Goal: Check status

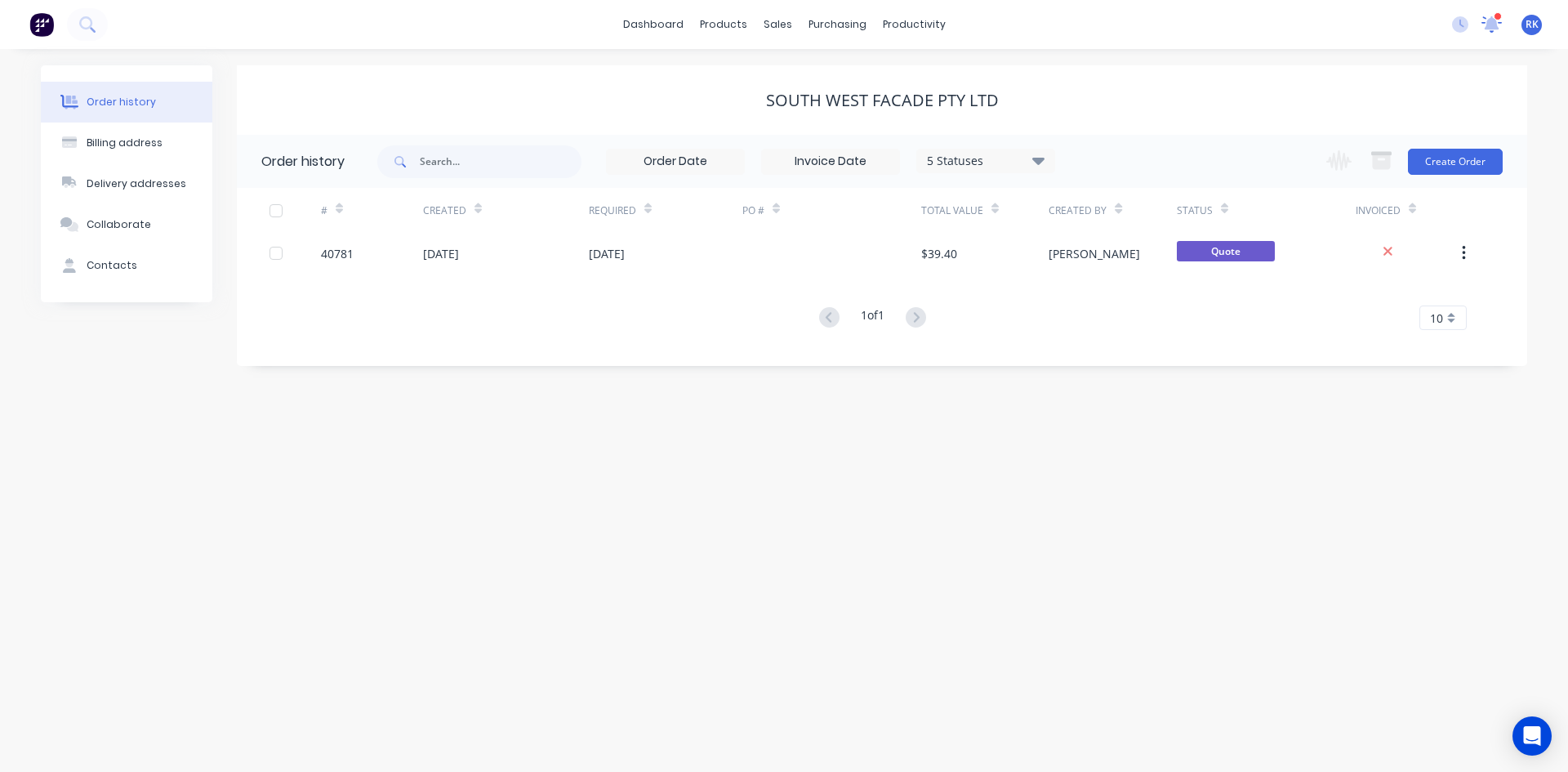
click at [1499, 22] on icon at bounding box center [1491, 24] width 22 height 19
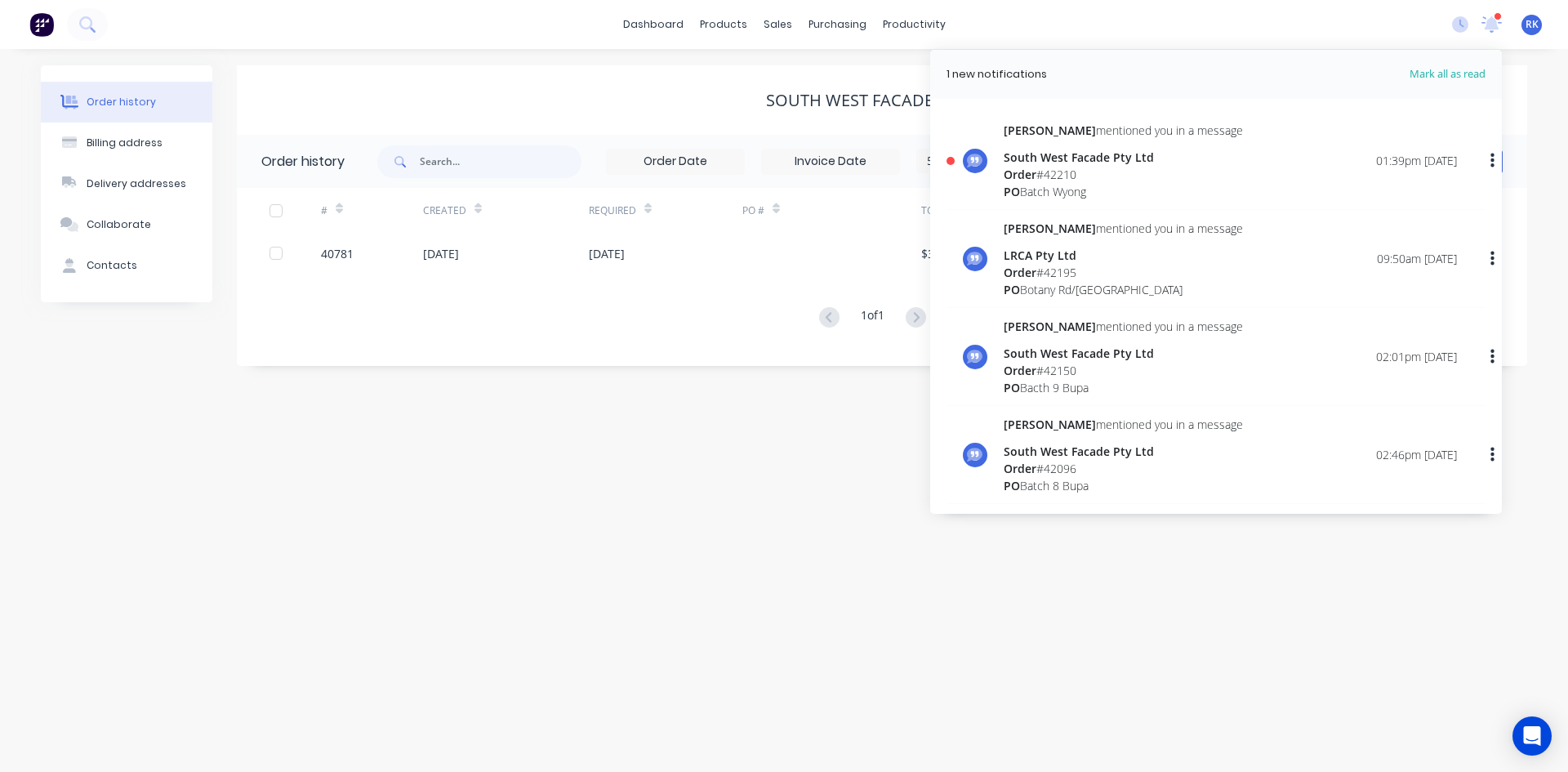
click at [1187, 170] on div "Order # 42210" at bounding box center [1122, 174] width 239 height 17
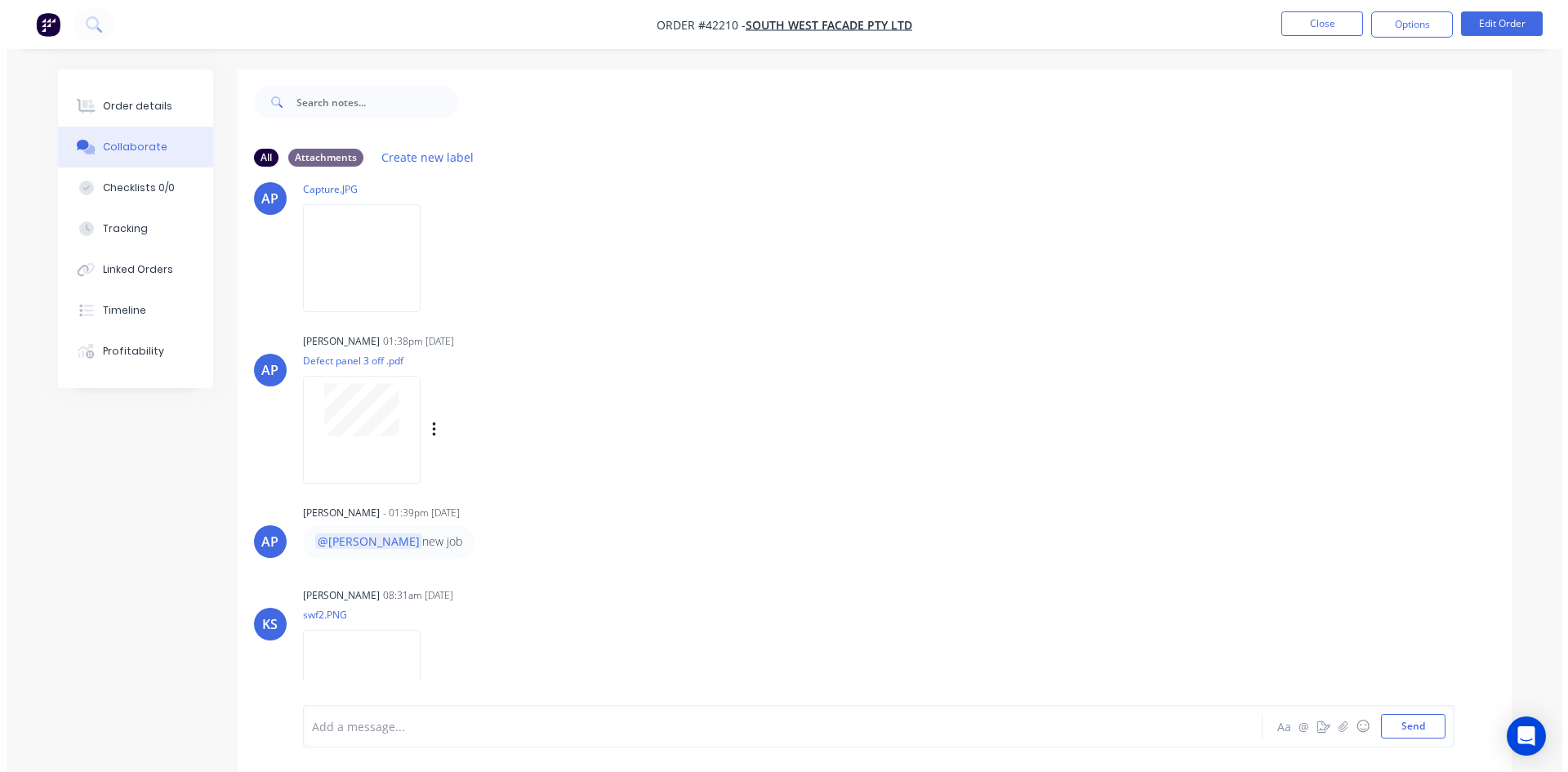
scroll to position [86, 0]
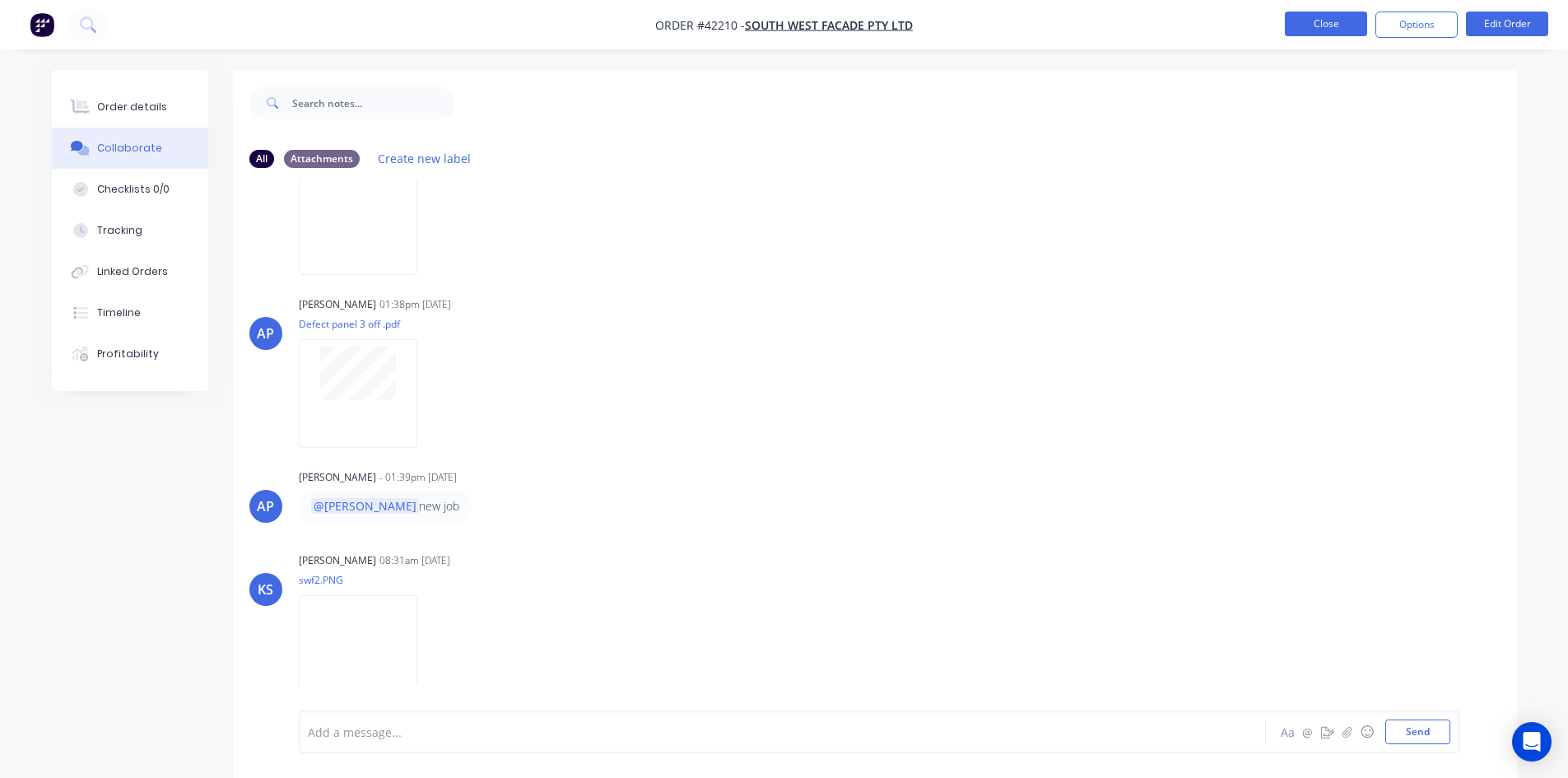
click at [1296, 26] on button "Close" at bounding box center [1325, 24] width 82 height 25
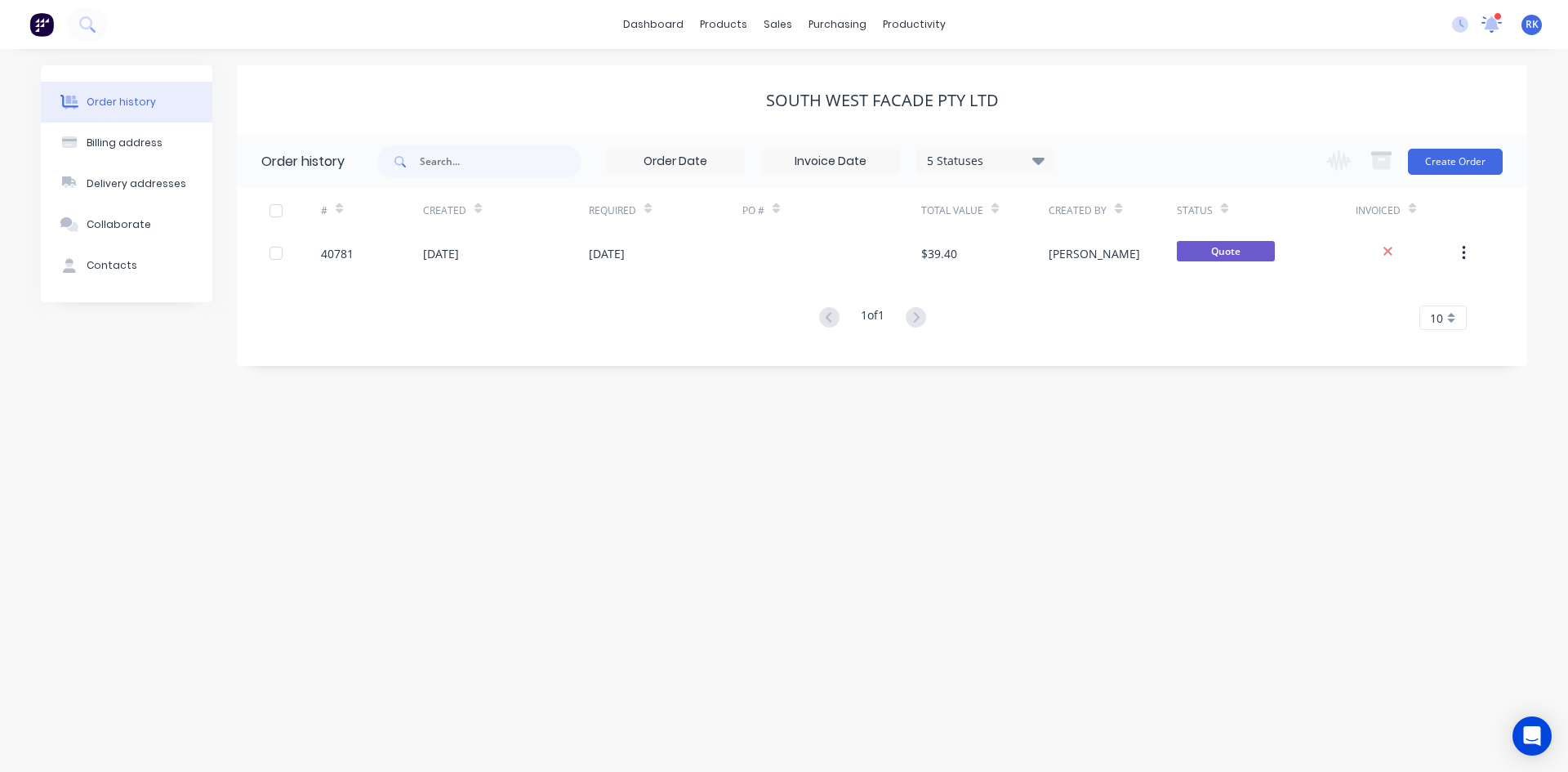
click at [1501, 28] on div "1 new notifications [PERSON_NAME] all as read [PERSON_NAME] mentioned you in a …" at bounding box center [1503, 24] width 129 height 24
drag, startPoint x: 1488, startPoint y: 22, endPoint x: 1477, endPoint y: 22, distance: 11.0
click at [1488, 22] on icon at bounding box center [1492, 22] width 15 height 14
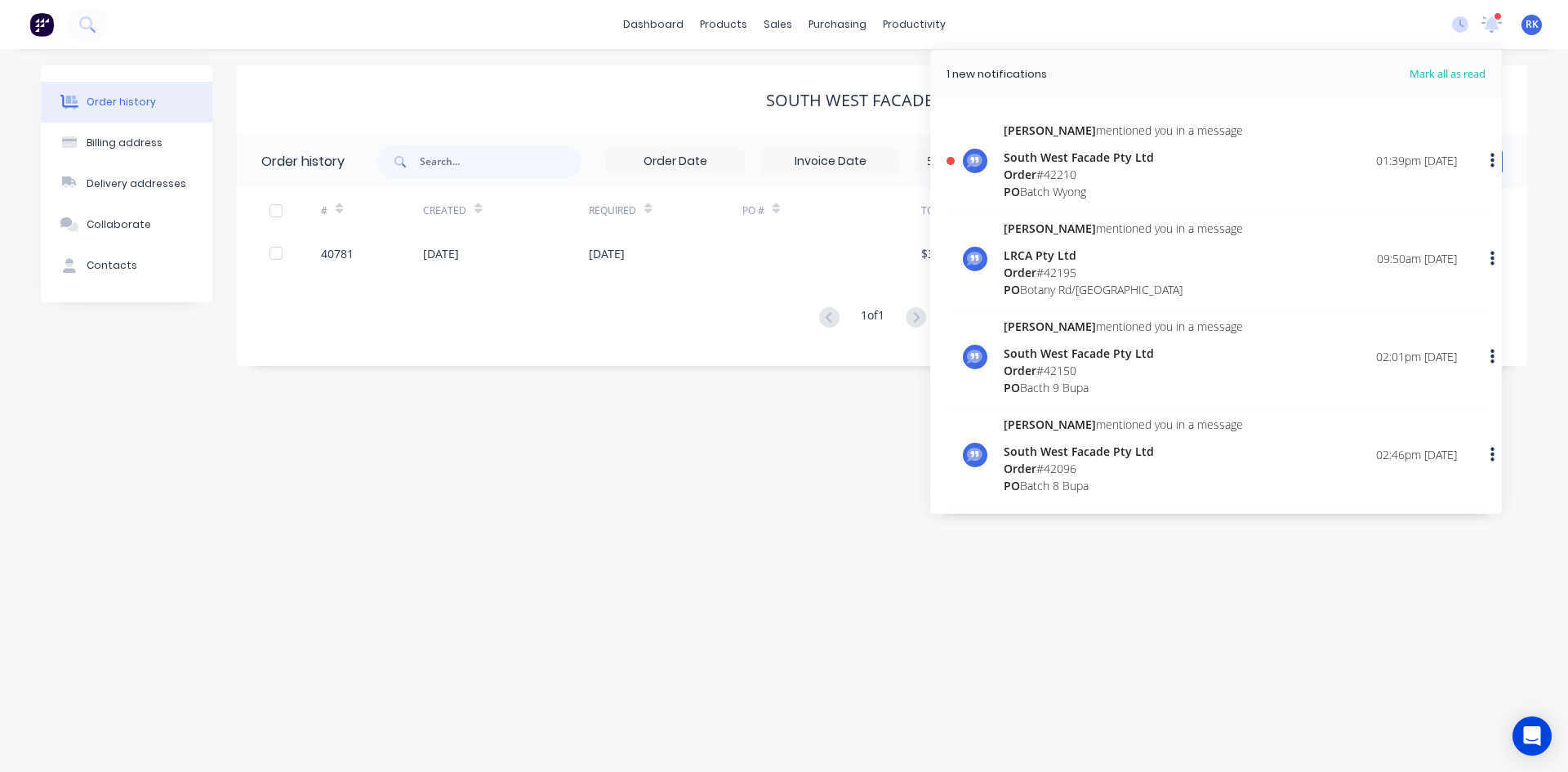
click at [1374, 25] on div "dashboard products sales purchasing productivity dashboard products Product Cat…" at bounding box center [784, 24] width 1568 height 49
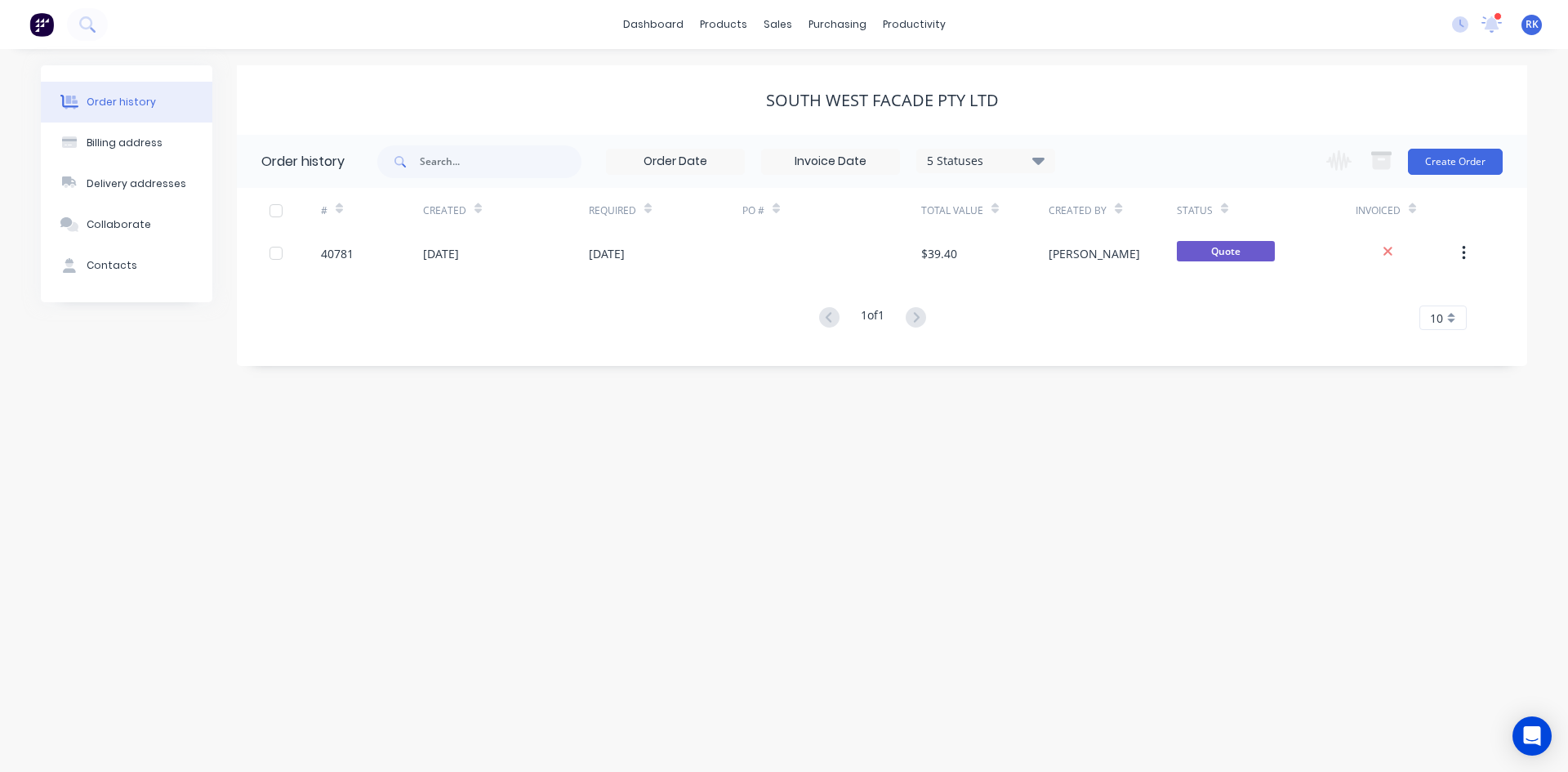
click at [544, 384] on div "Order history Billing address Delivery addresses Collaborate Contacts South Wes…" at bounding box center [784, 409] width 1568 height 722
click at [1494, 21] on icon at bounding box center [1491, 22] width 16 height 16
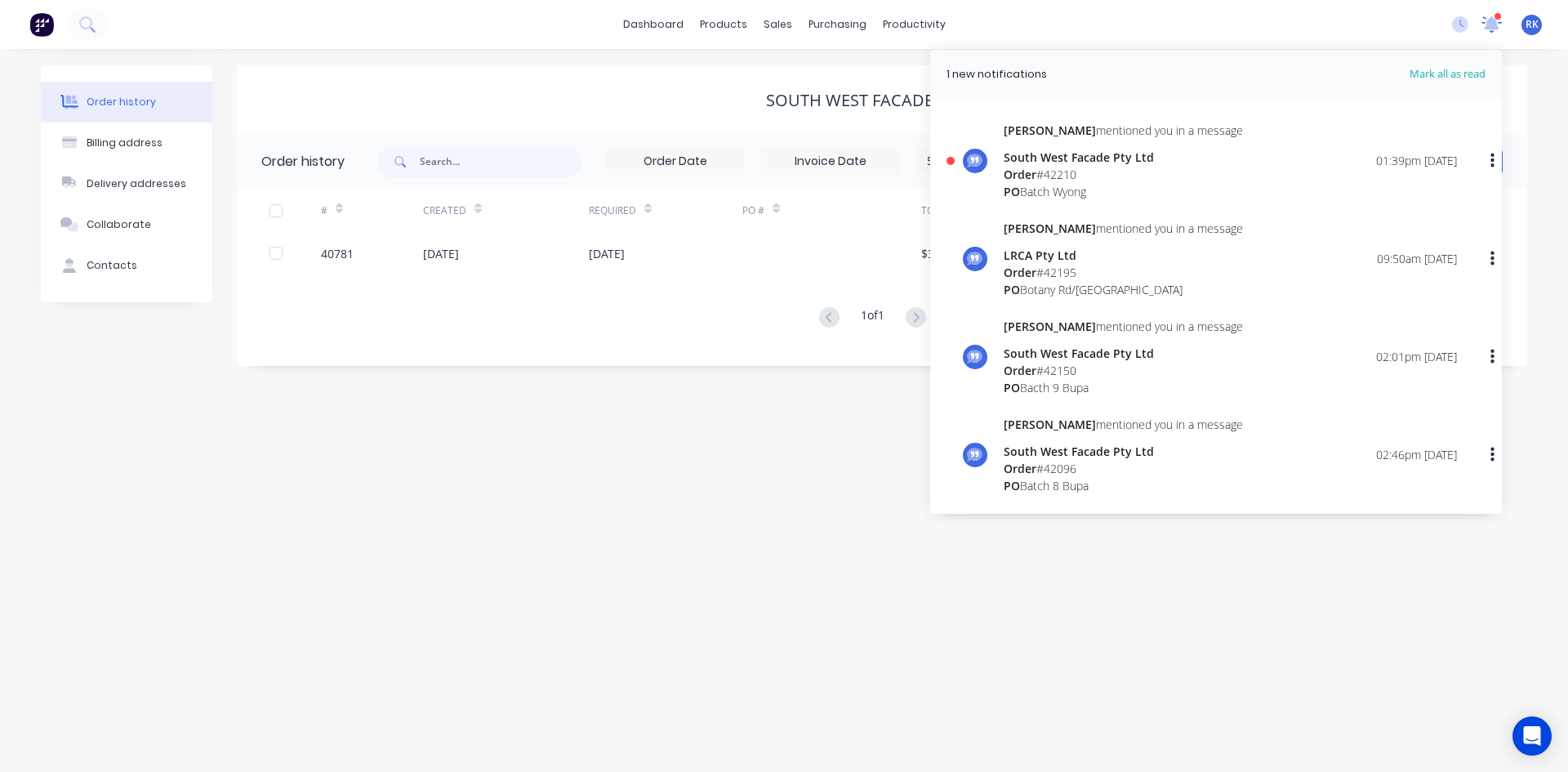
click at [1494, 21] on icon at bounding box center [1491, 22] width 16 height 15
